Goal: Task Accomplishment & Management: Use online tool/utility

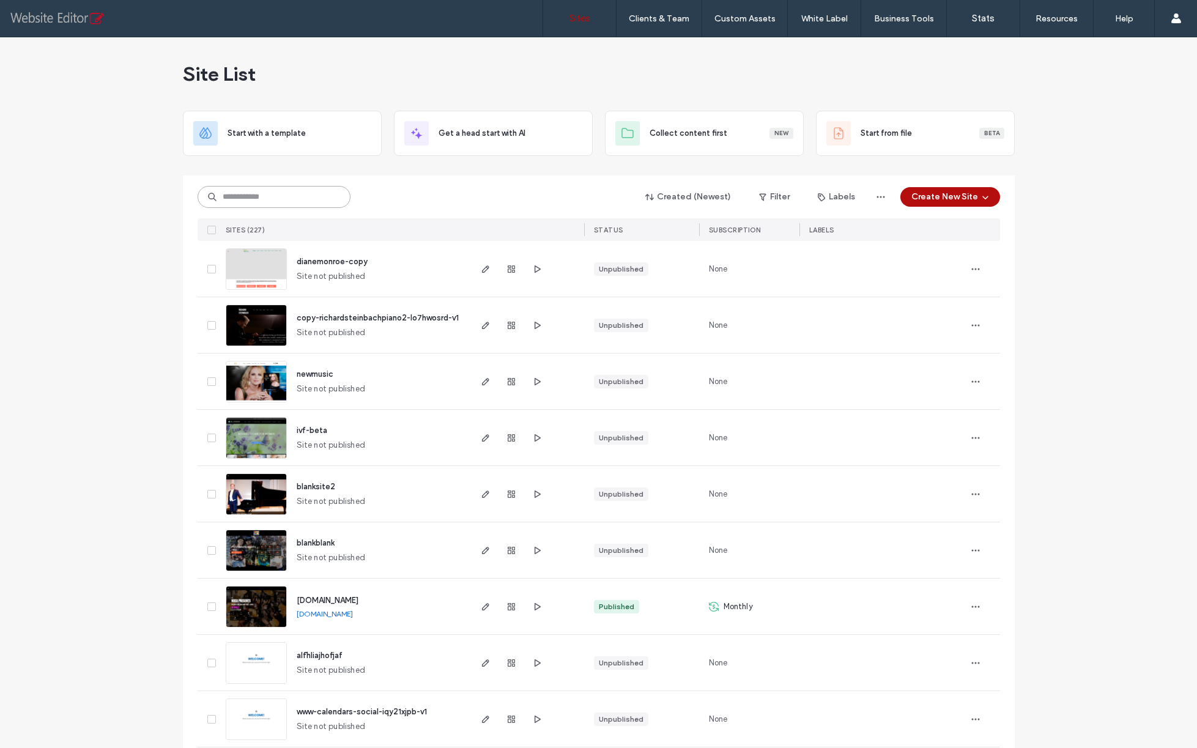
click at [242, 192] on input at bounding box center [274, 197] width 153 height 22
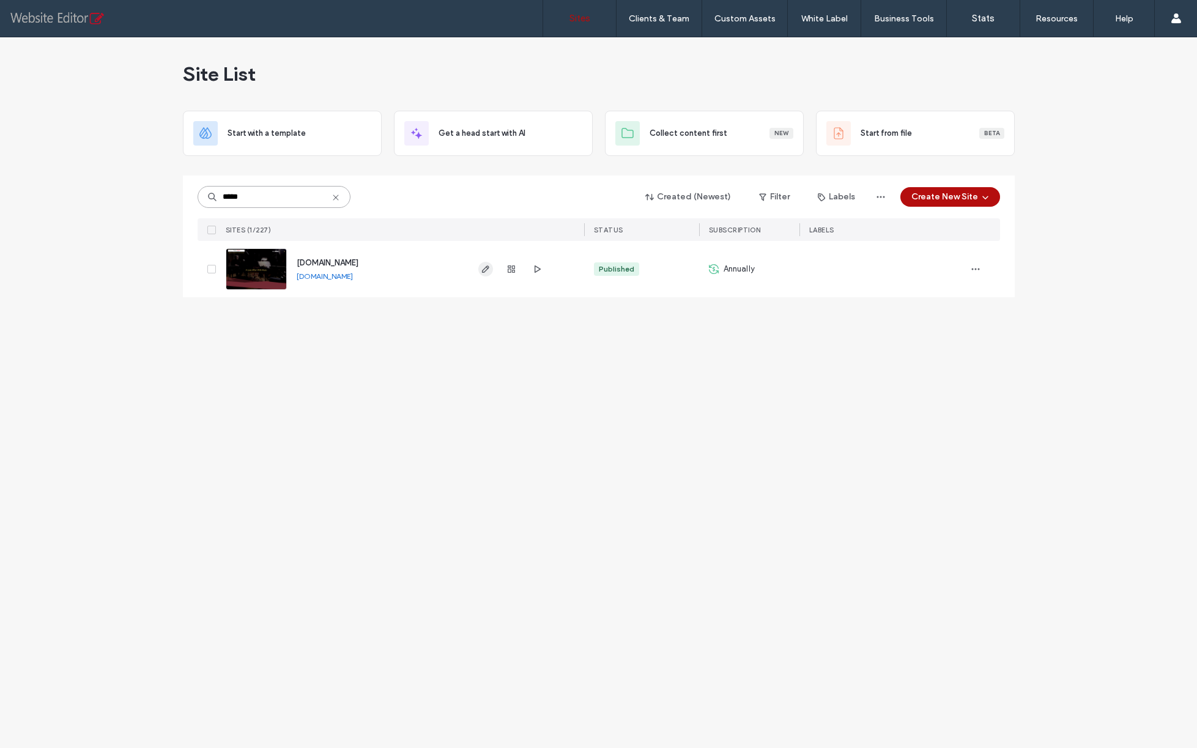
type input "*****"
click at [484, 272] on icon "button" at bounding box center [486, 269] width 10 height 10
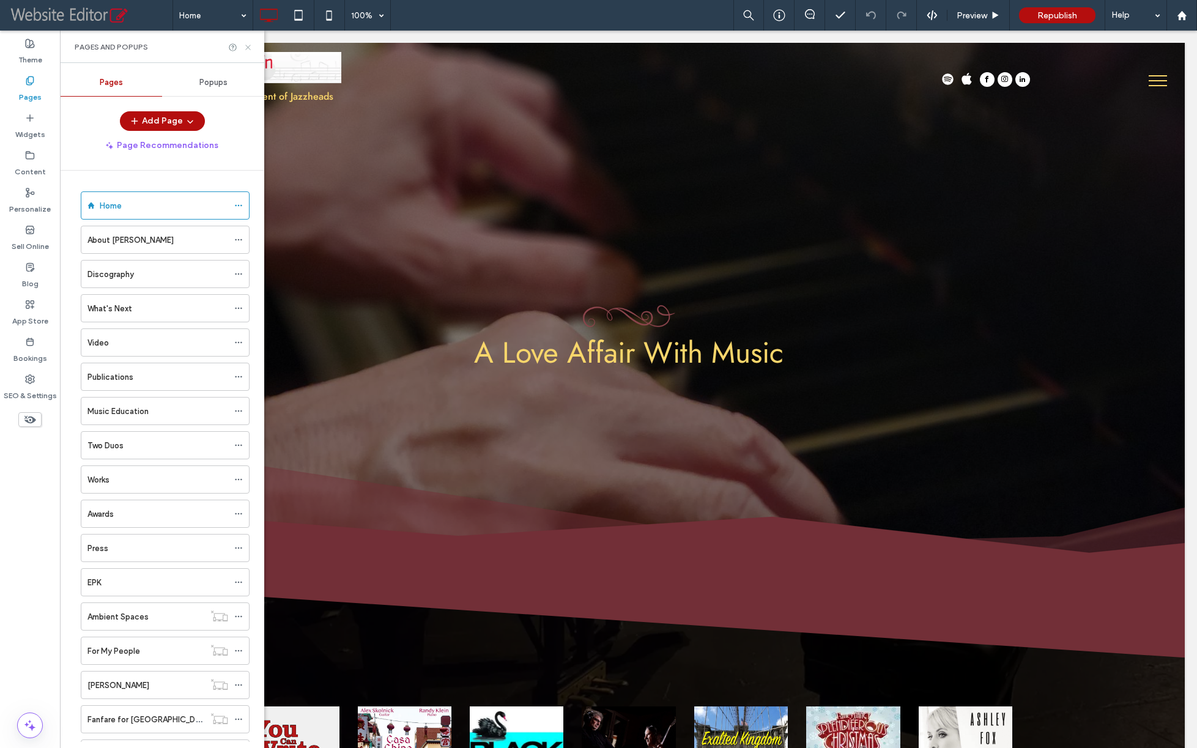
click at [250, 48] on icon at bounding box center [247, 47] width 9 height 9
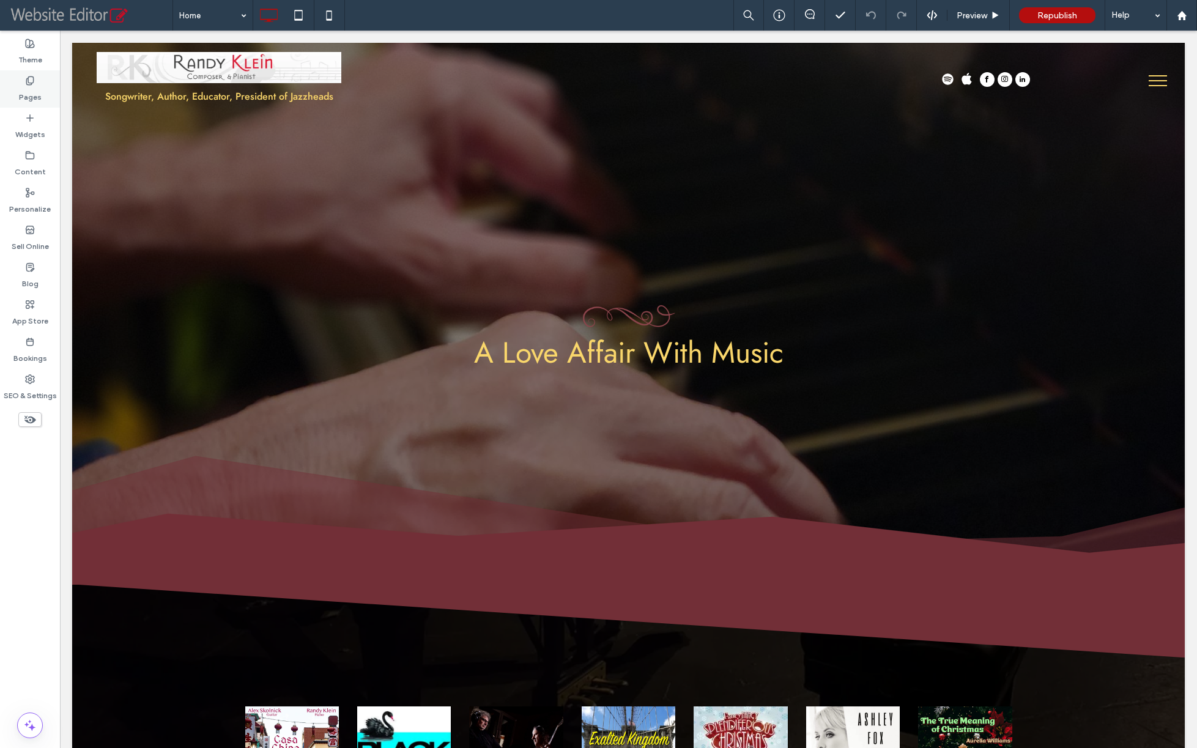
click at [23, 84] on div "Pages" at bounding box center [30, 88] width 60 height 37
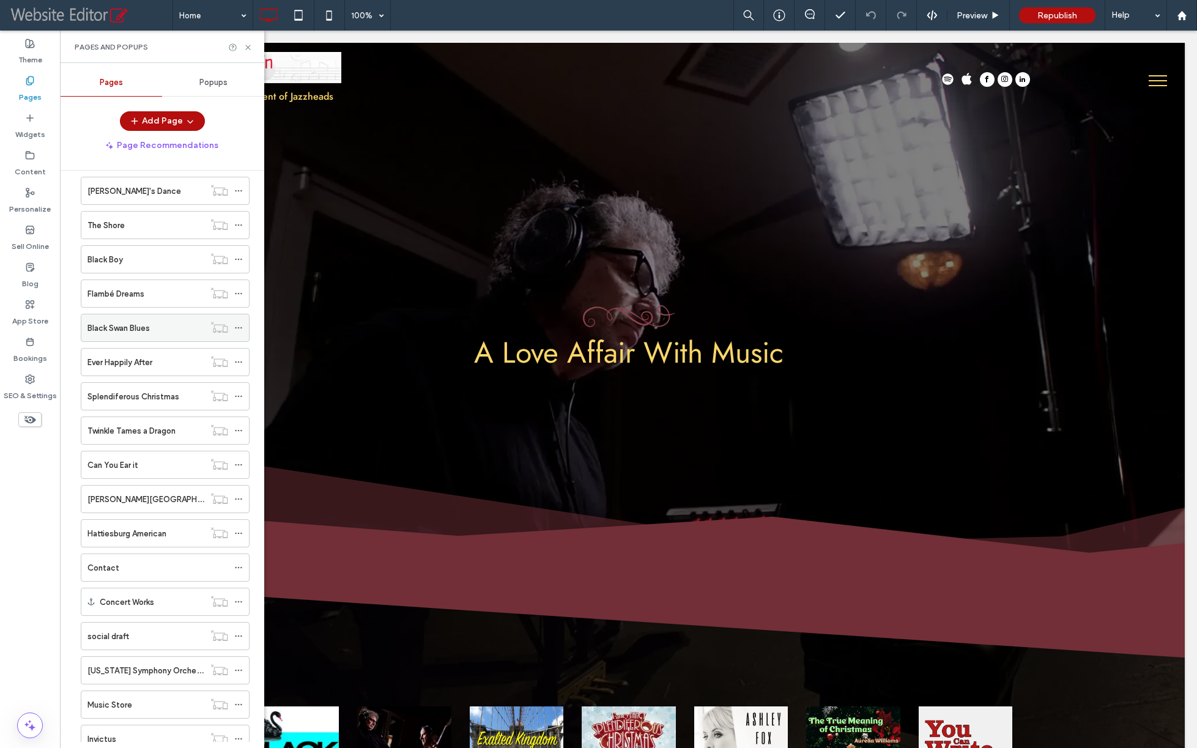
scroll to position [620, 0]
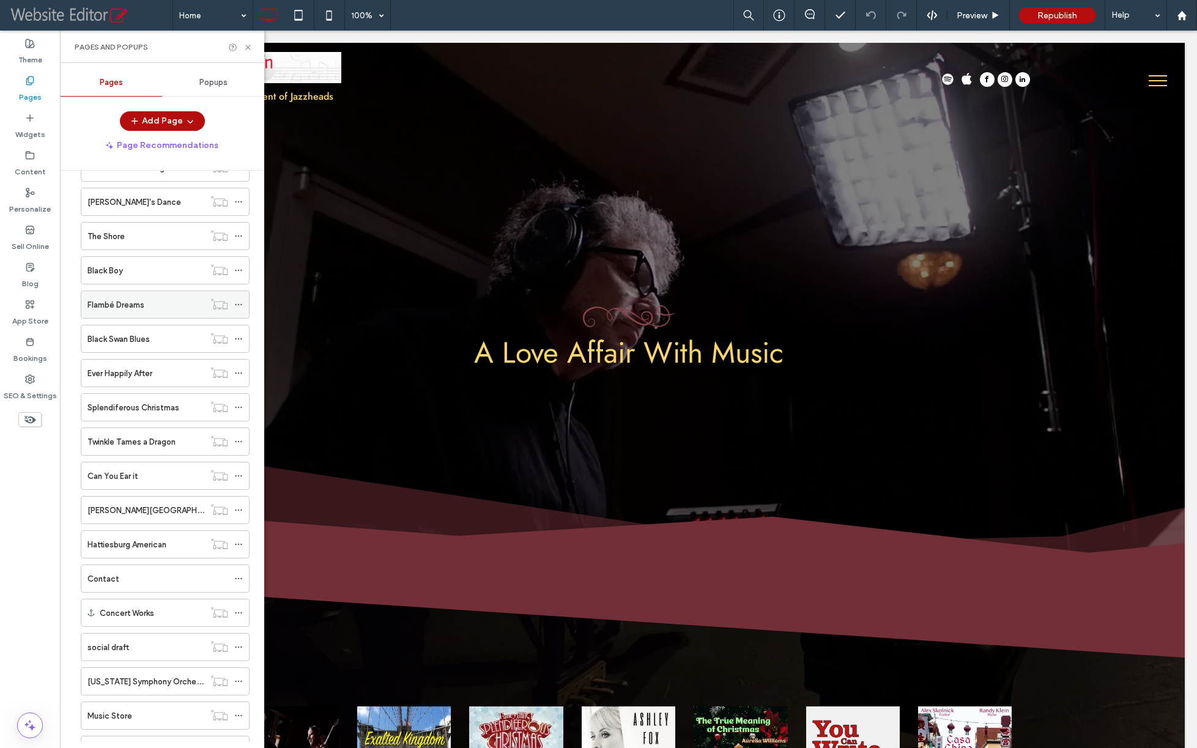
click at [124, 307] on label "Flambé Dreams" at bounding box center [115, 304] width 57 height 21
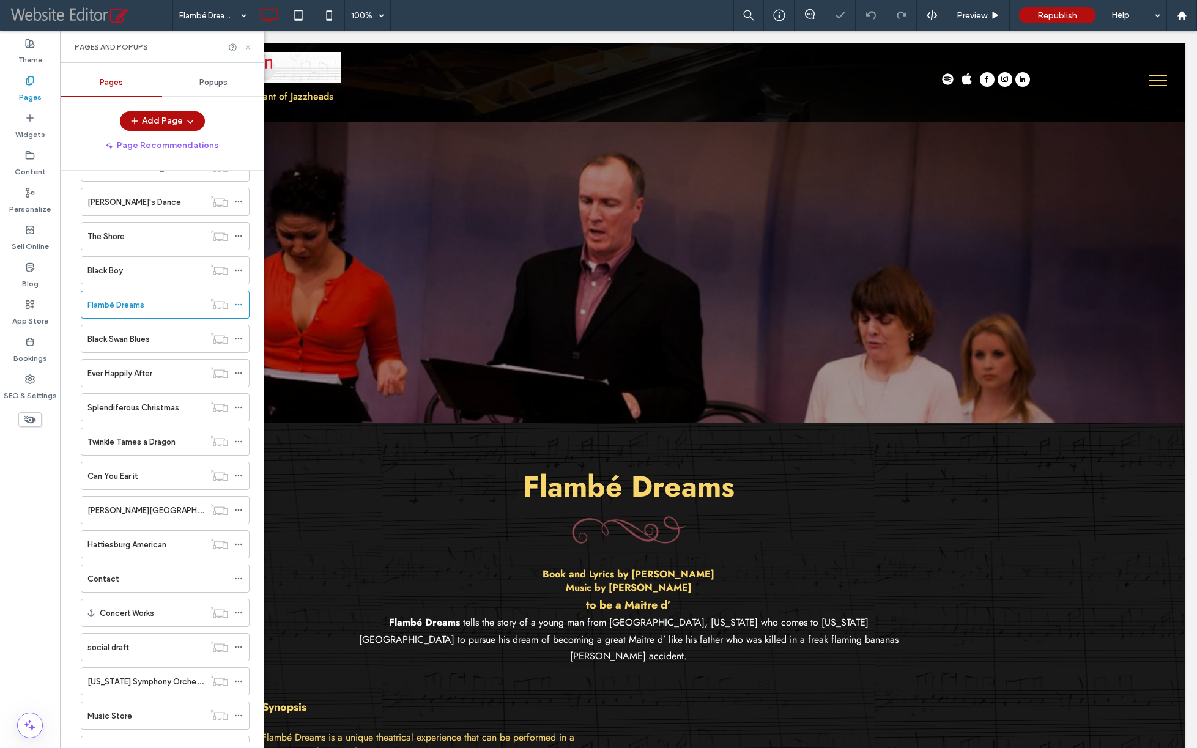
click at [245, 48] on icon at bounding box center [247, 47] width 9 height 9
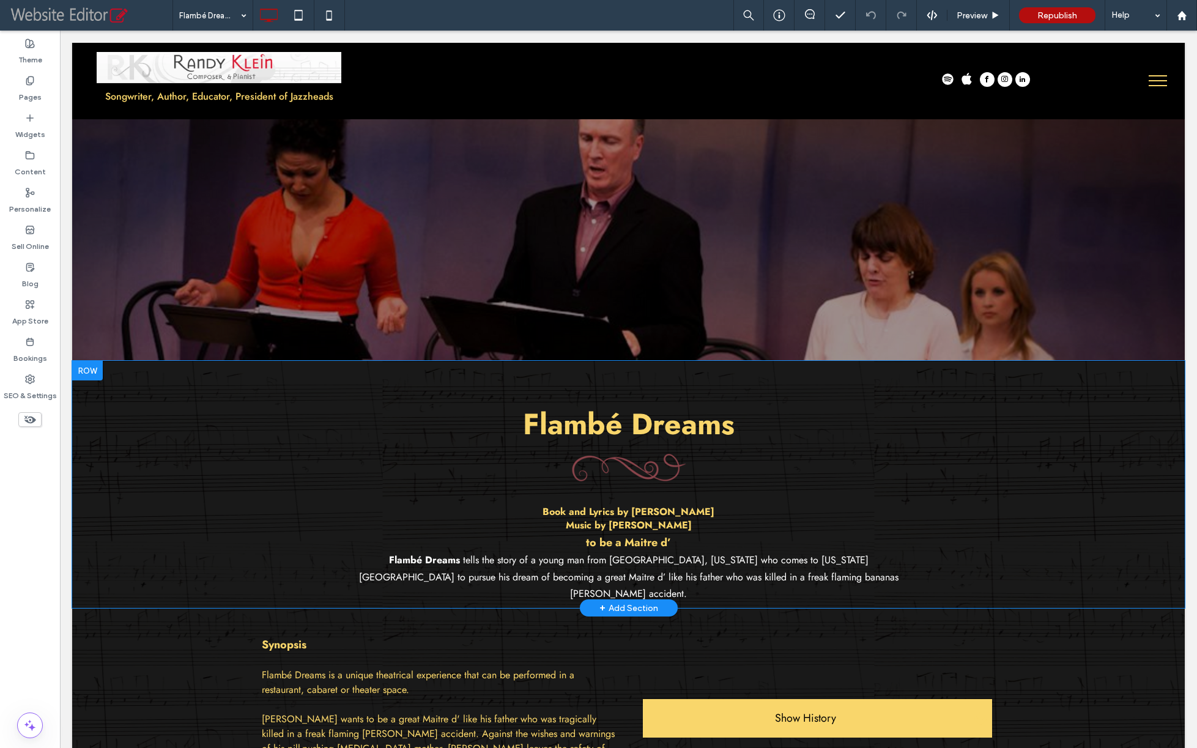
scroll to position [65, 0]
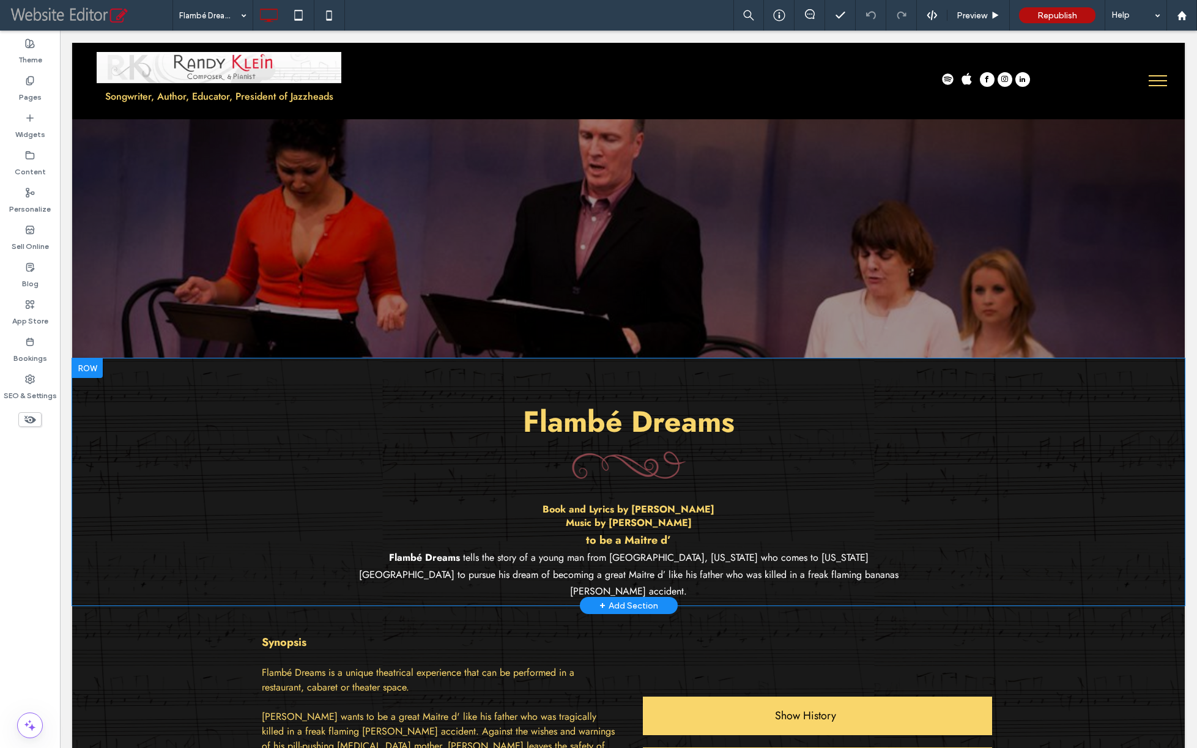
click at [85, 374] on div at bounding box center [87, 368] width 31 height 20
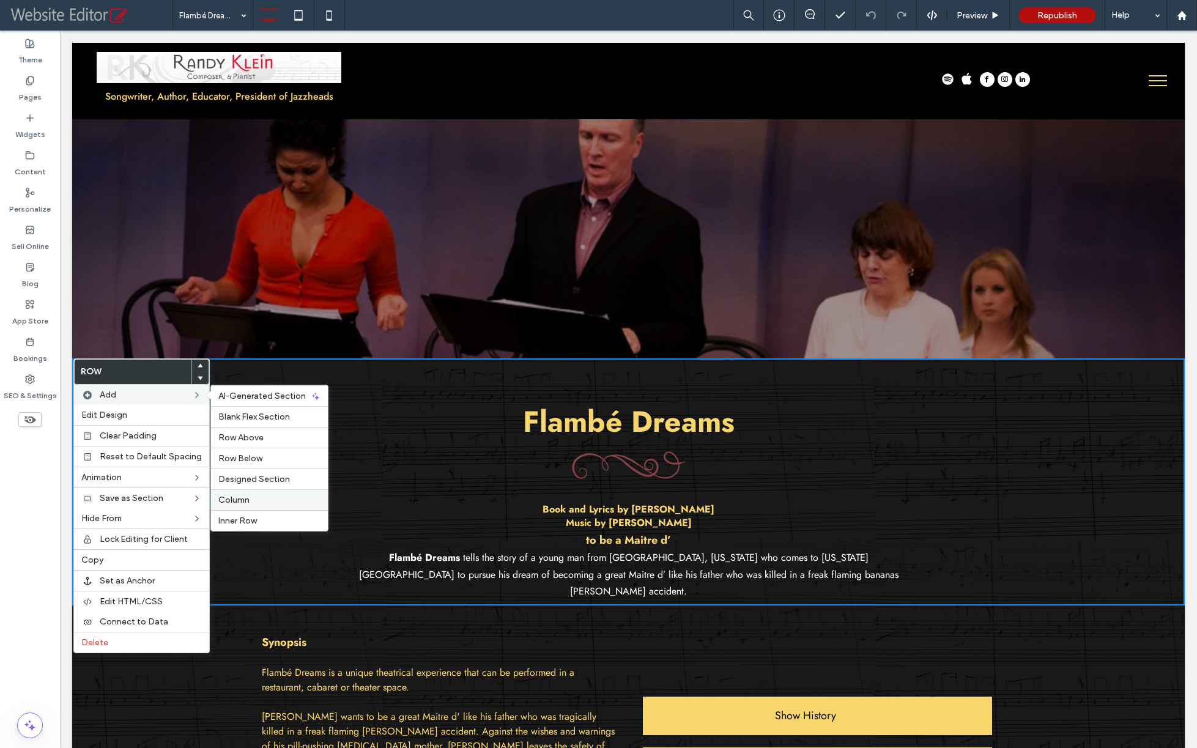
click at [252, 499] on label "Column" at bounding box center [269, 500] width 102 height 10
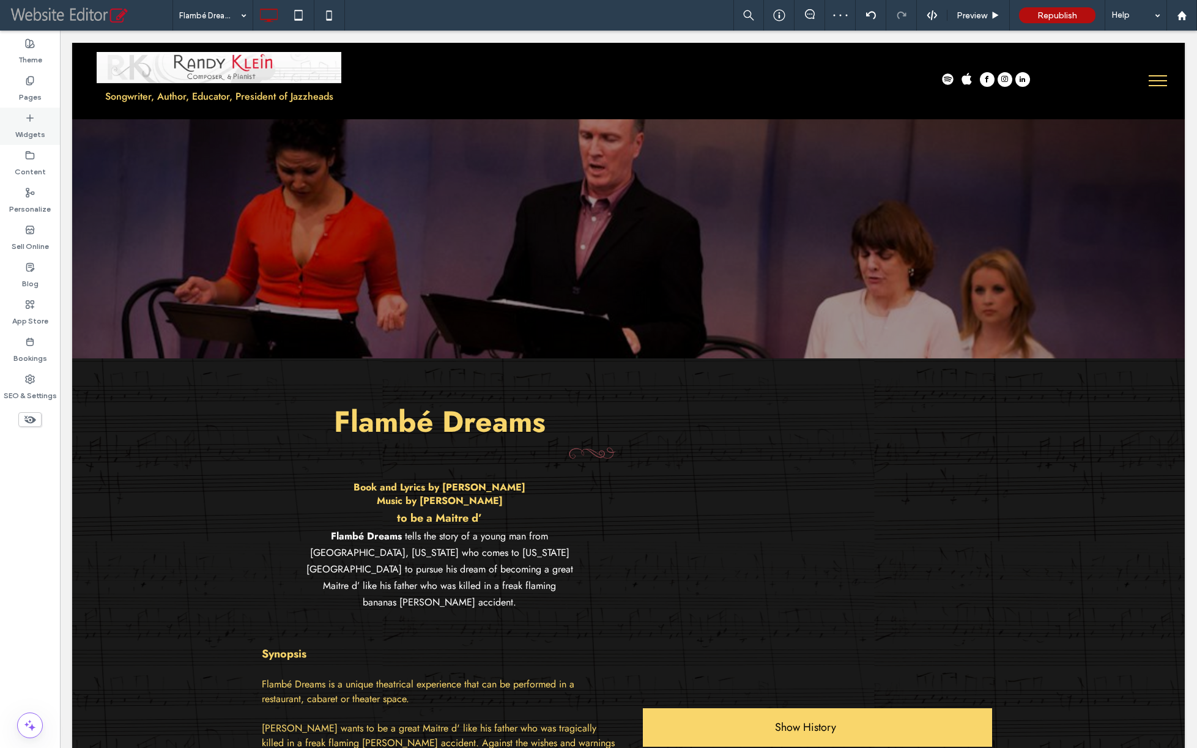
click at [30, 131] on label "Widgets" at bounding box center [30, 131] width 30 height 17
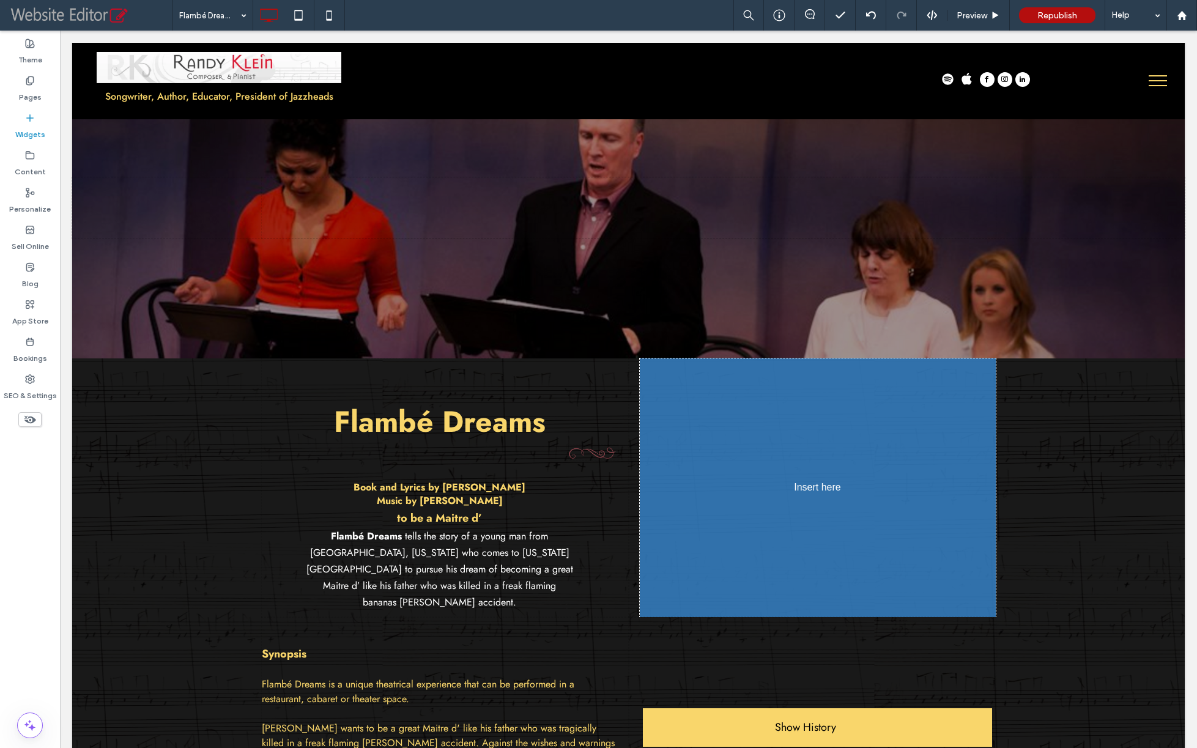
drag, startPoint x: 161, startPoint y: 242, endPoint x: 185, endPoint y: 264, distance: 32.9
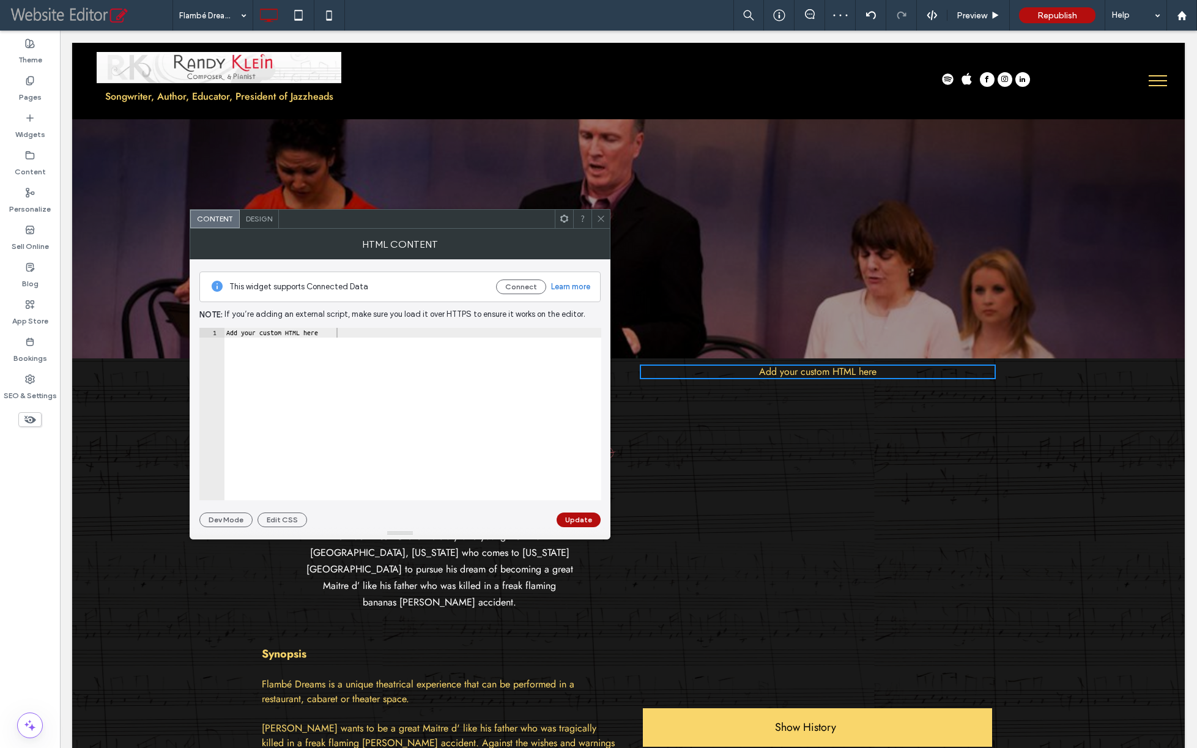
type textarea "**********"
drag, startPoint x: 376, startPoint y: 335, endPoint x: 189, endPoint y: 298, distance: 190.3
click at [204, 329] on div "**********" at bounding box center [400, 414] width 402 height 173
paste textarea "**********"
type textarea "**********"
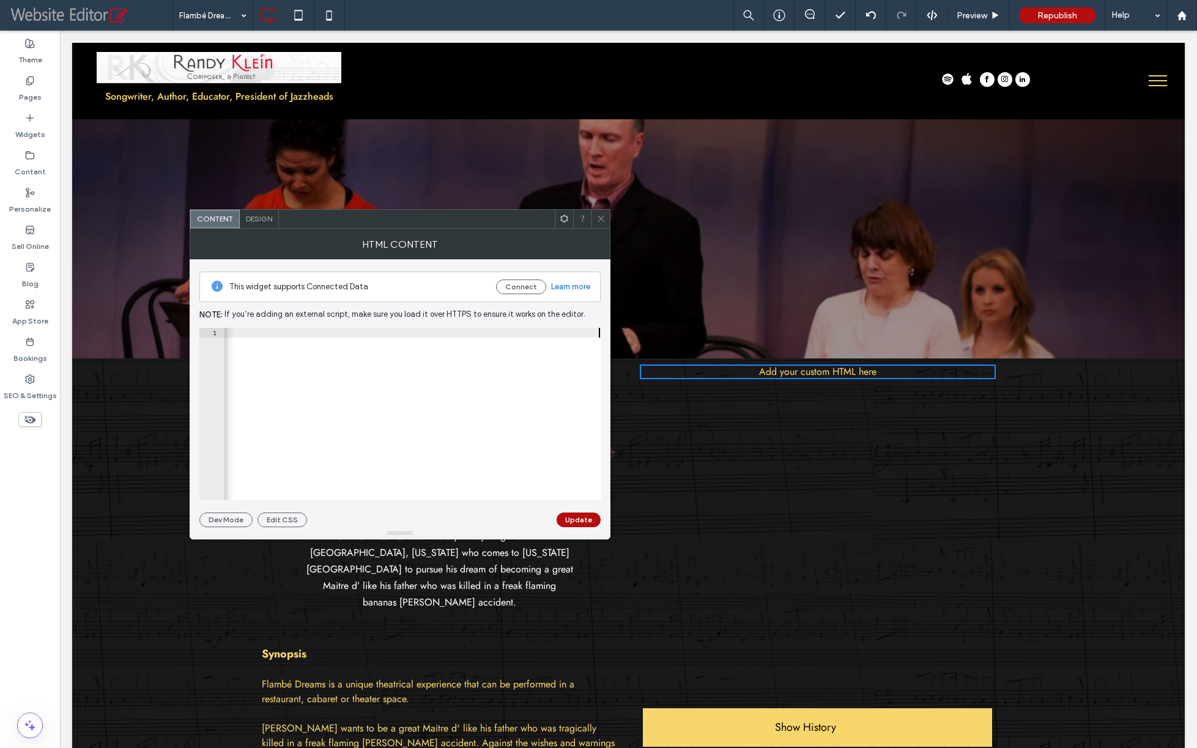
scroll to position [0, 0]
drag, startPoint x: 587, startPoint y: 521, endPoint x: 600, endPoint y: 516, distance: 14.5
click at [587, 522] on button "Update" at bounding box center [579, 520] width 44 height 15
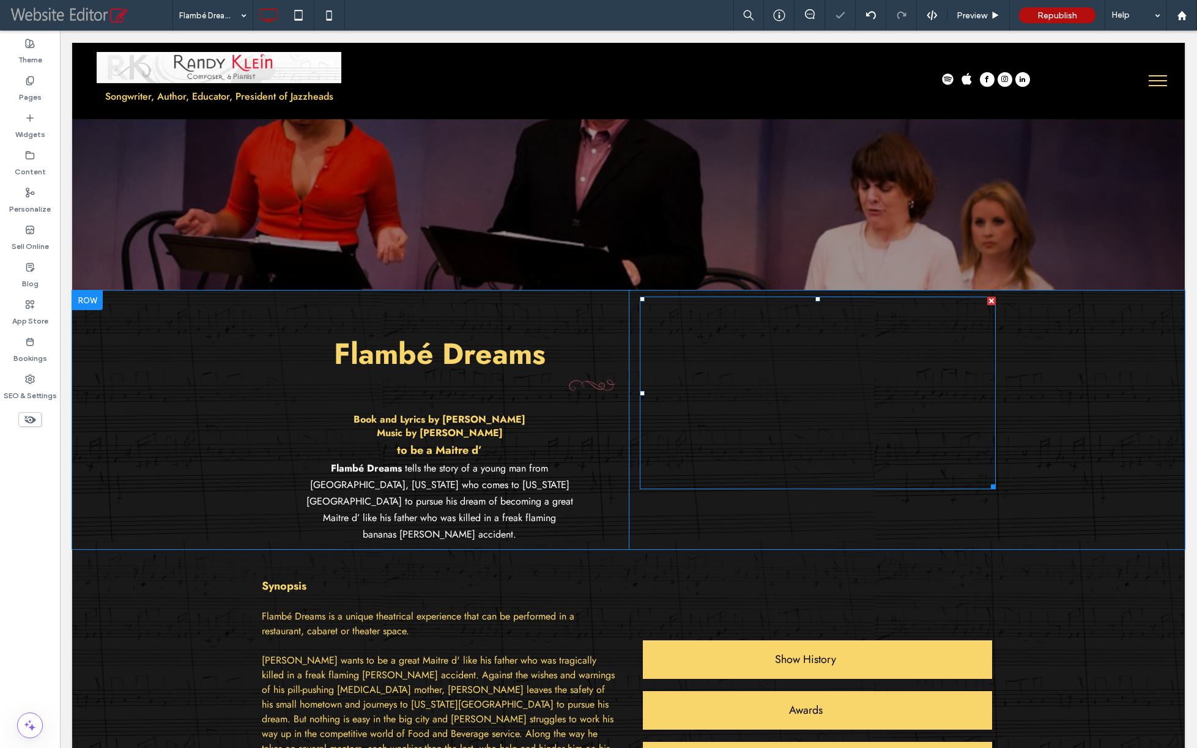
scroll to position [152, 0]
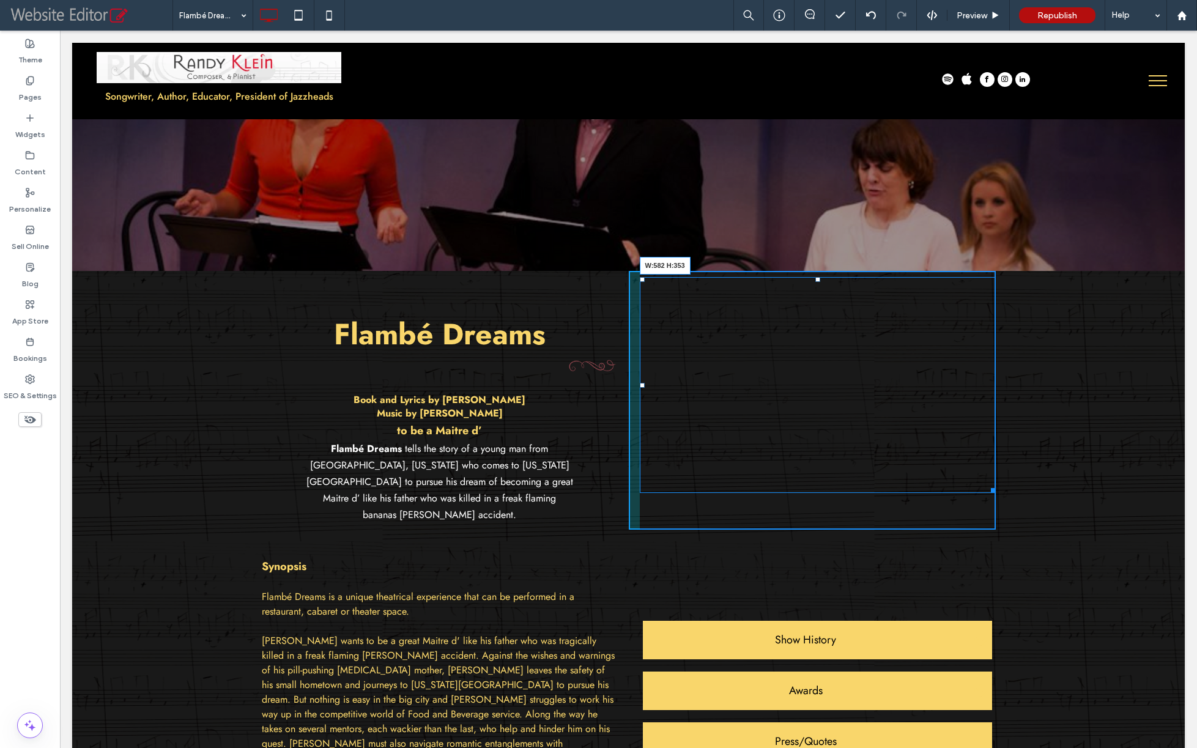
drag, startPoint x: 987, startPoint y: 467, endPoint x: 1010, endPoint y: 490, distance: 32.4
click at [1010, 490] on div "Flambé Dreams Book and Lyrics by Matthew Hardy Music by Randy Klein to be a Mai…" at bounding box center [628, 400] width 1113 height 259
drag, startPoint x: 814, startPoint y: 278, endPoint x: 956, endPoint y: 296, distance: 143.0
click at [815, 282] on div at bounding box center [817, 279] width 5 height 5
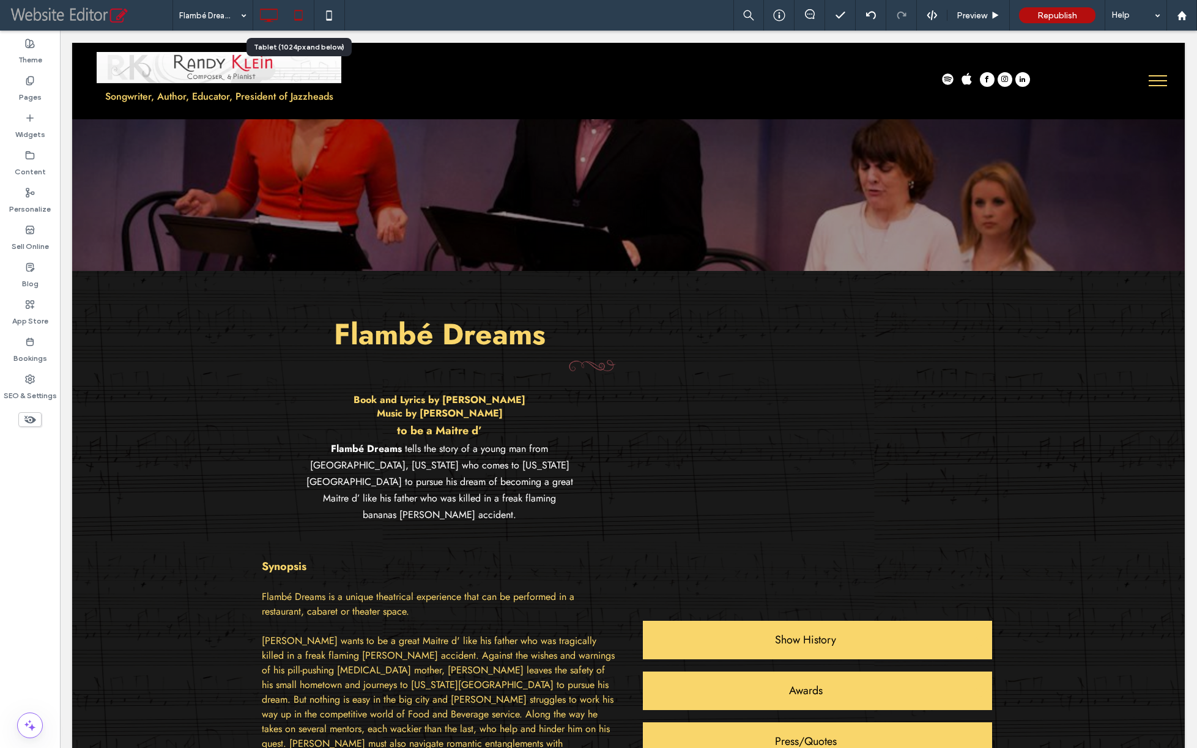
click at [296, 19] on use at bounding box center [299, 15] width 8 height 10
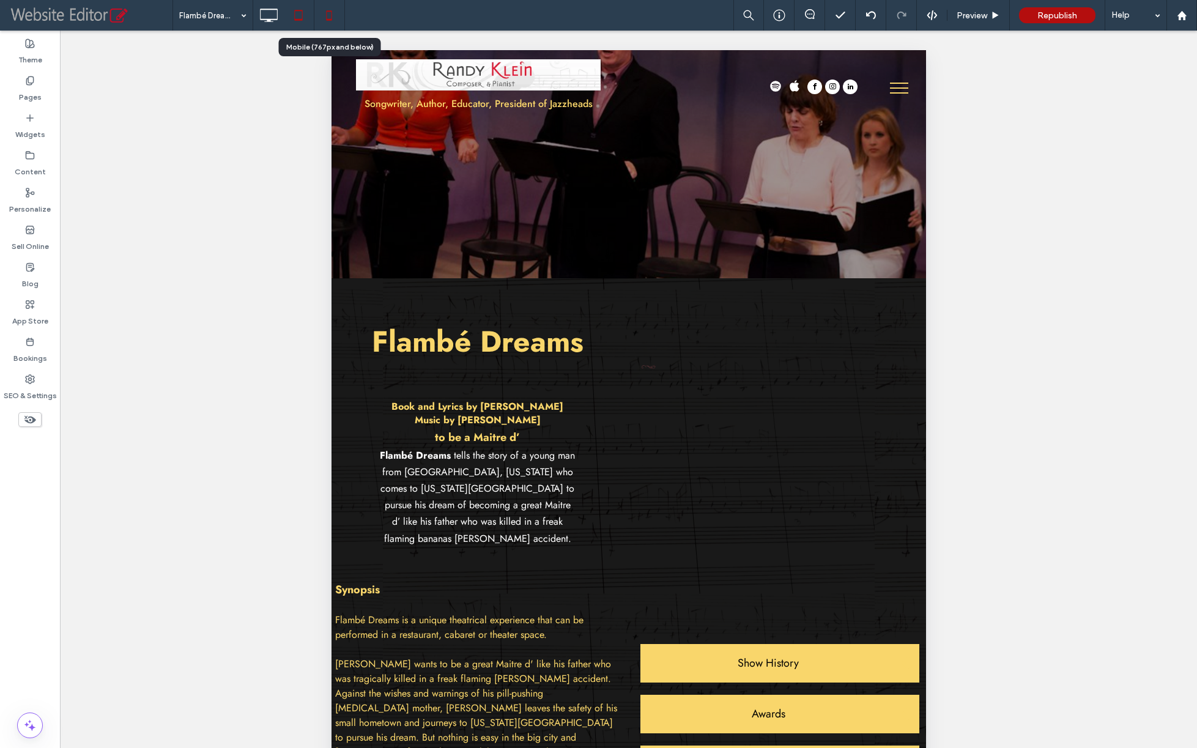
click at [333, 13] on icon at bounding box center [329, 15] width 24 height 24
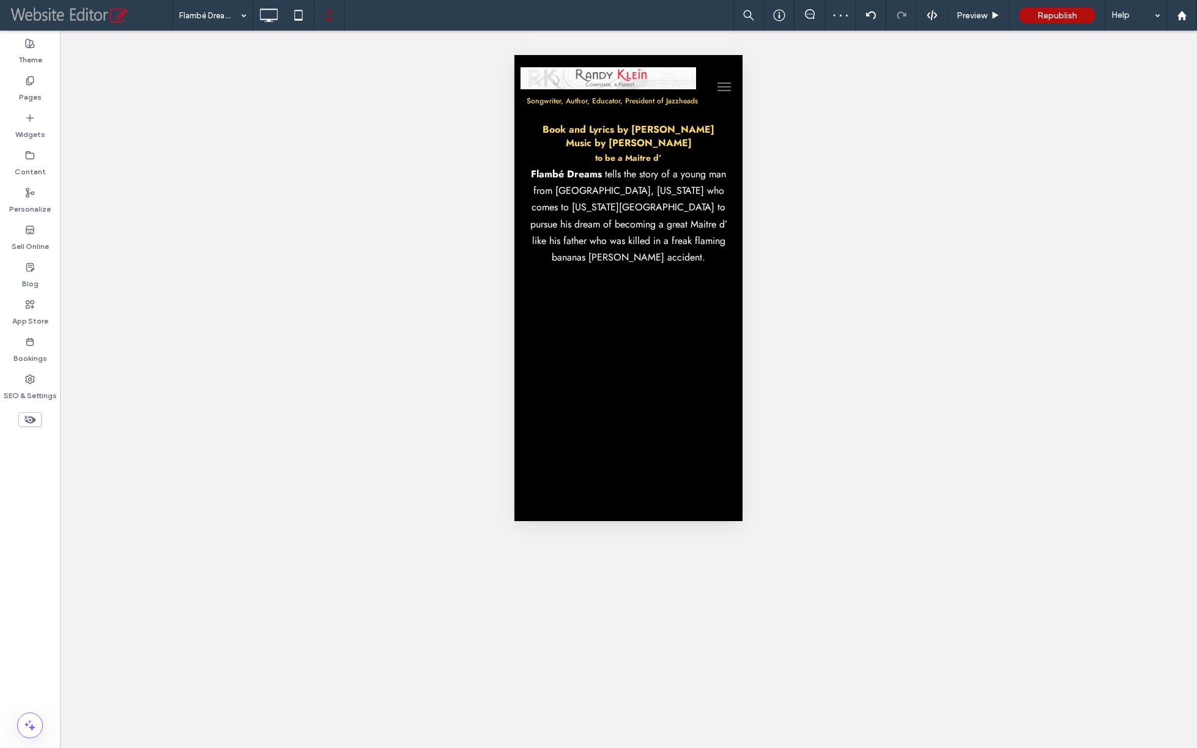
scroll to position [230, 0]
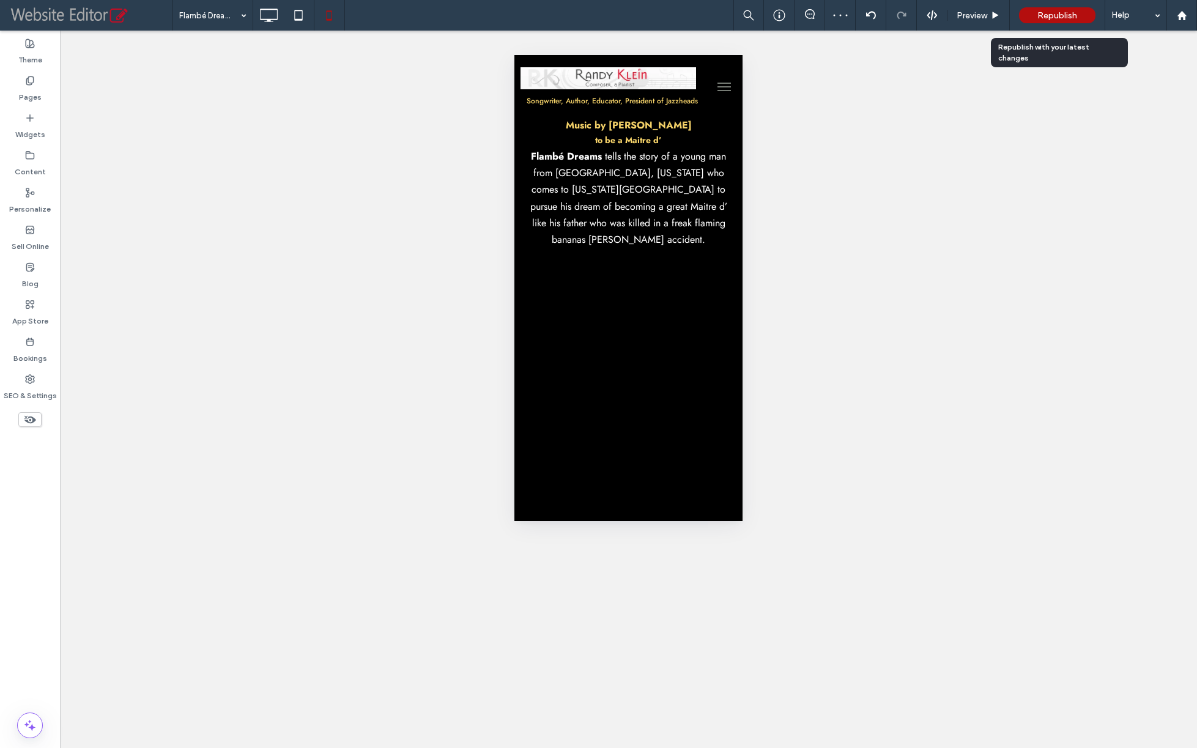
click at [1059, 20] on div "Republish" at bounding box center [1057, 15] width 76 height 16
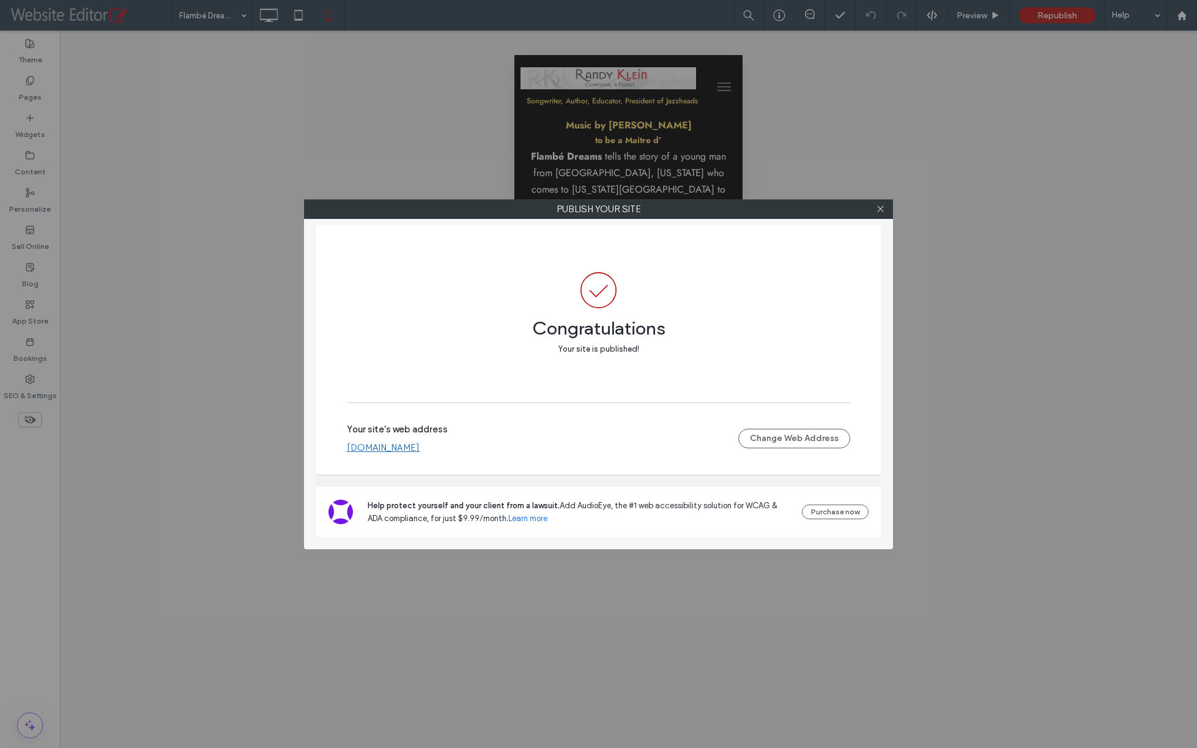
click at [377, 453] on link "www.randyklein.com" at bounding box center [383, 447] width 73 height 11
